Goal: Find specific page/section: Find specific page/section

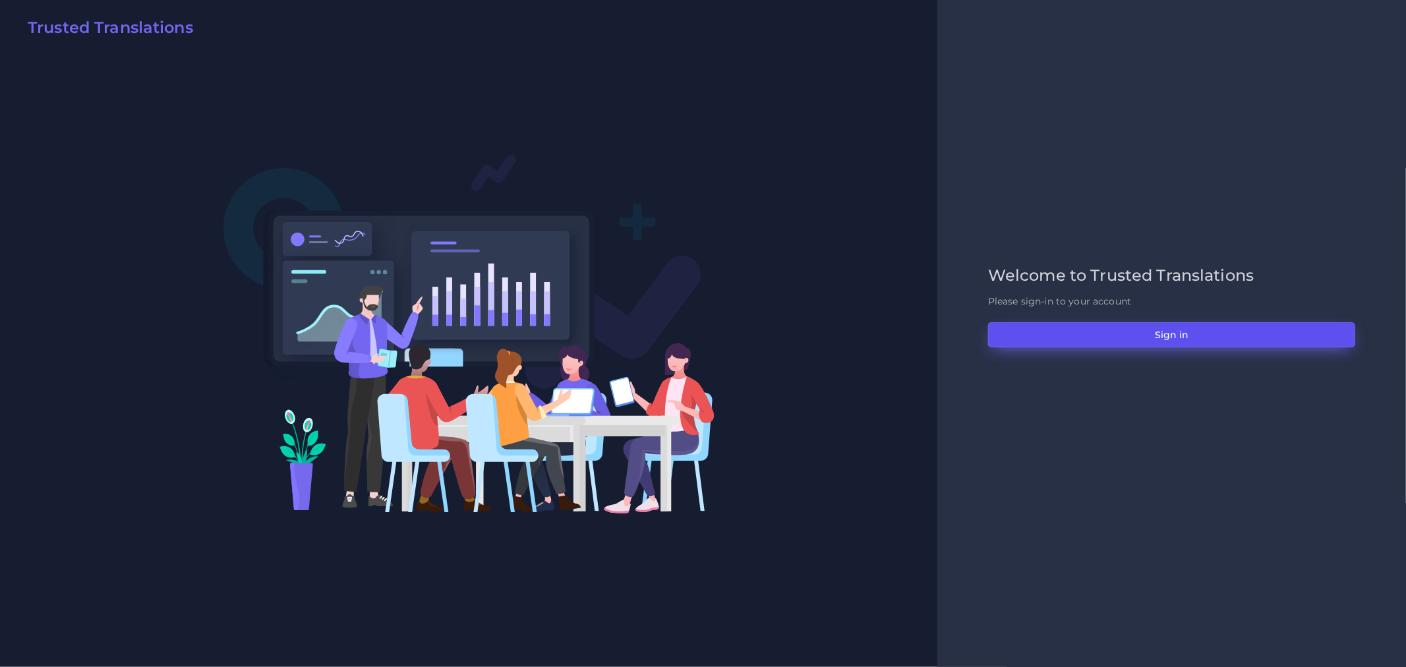
click at [1061, 326] on button "Sign in" at bounding box center [1171, 334] width 367 height 25
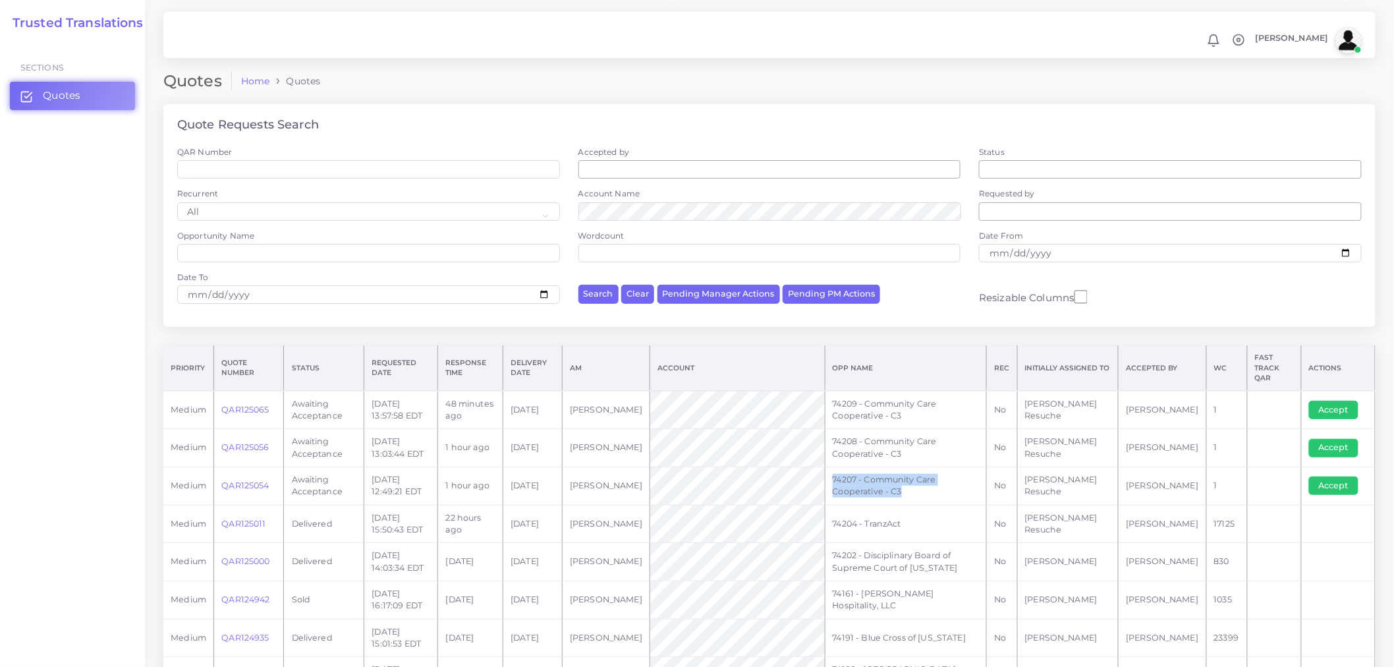
drag, startPoint x: 873, startPoint y: 484, endPoint x: 843, endPoint y: 470, distance: 33.0
click at [843, 470] on td "74207 - Community Care Cooperative - C3" at bounding box center [906, 486] width 162 height 38
copy td "74207 - Community Care Cooperative - C3"
drag, startPoint x: 868, startPoint y: 443, endPoint x: 847, endPoint y: 432, distance: 23.9
click at [847, 432] on td "74208 - Community Care Cooperative - C3" at bounding box center [906, 448] width 162 height 38
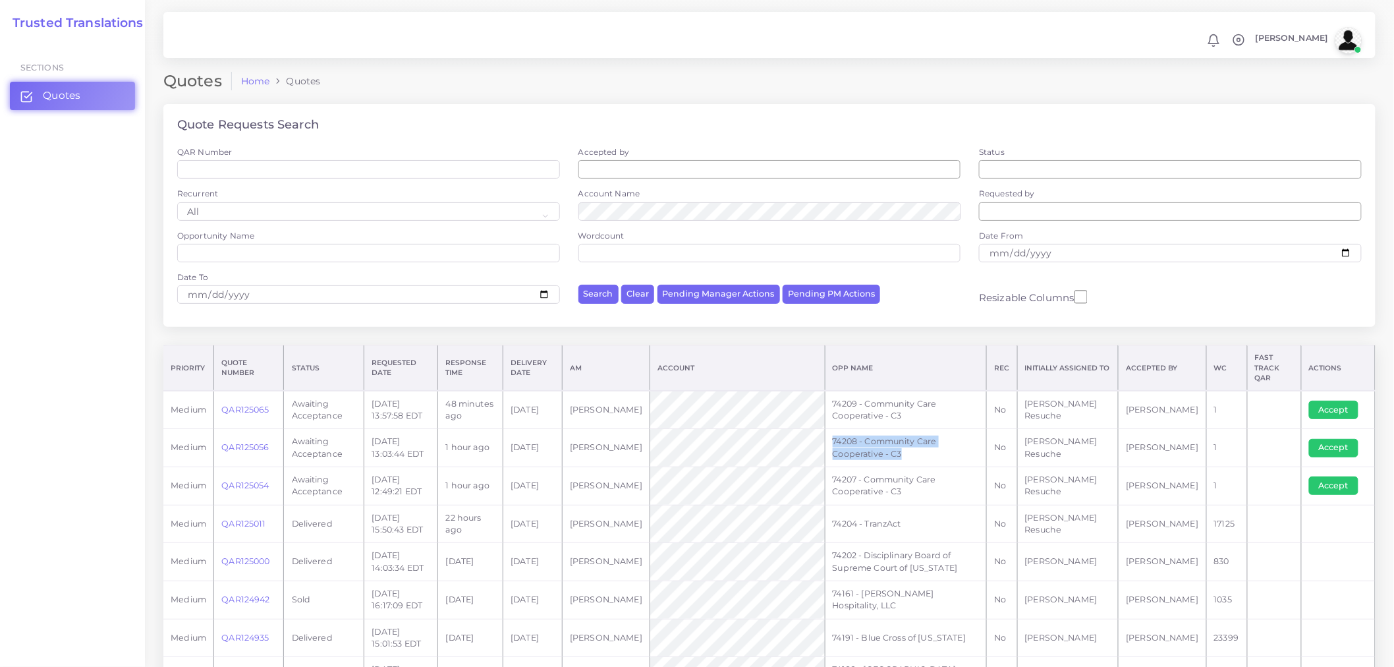
copy td "74208 - Community Care Cooperative - C3"
drag, startPoint x: 861, startPoint y: 403, endPoint x: 849, endPoint y: 389, distance: 18.2
click at [849, 391] on td "74209 - Community Care Cooperative - C3" at bounding box center [906, 410] width 162 height 38
copy td "74209 - Community Care Cooperative - C3"
click at [981, 340] on div "Quote Requests Search QAR Number Accepted by All [PERSON_NAME] [PERSON_NAME] [P…" at bounding box center [769, 224] width 1231 height 241
